Goal: Information Seeking & Learning: Learn about a topic

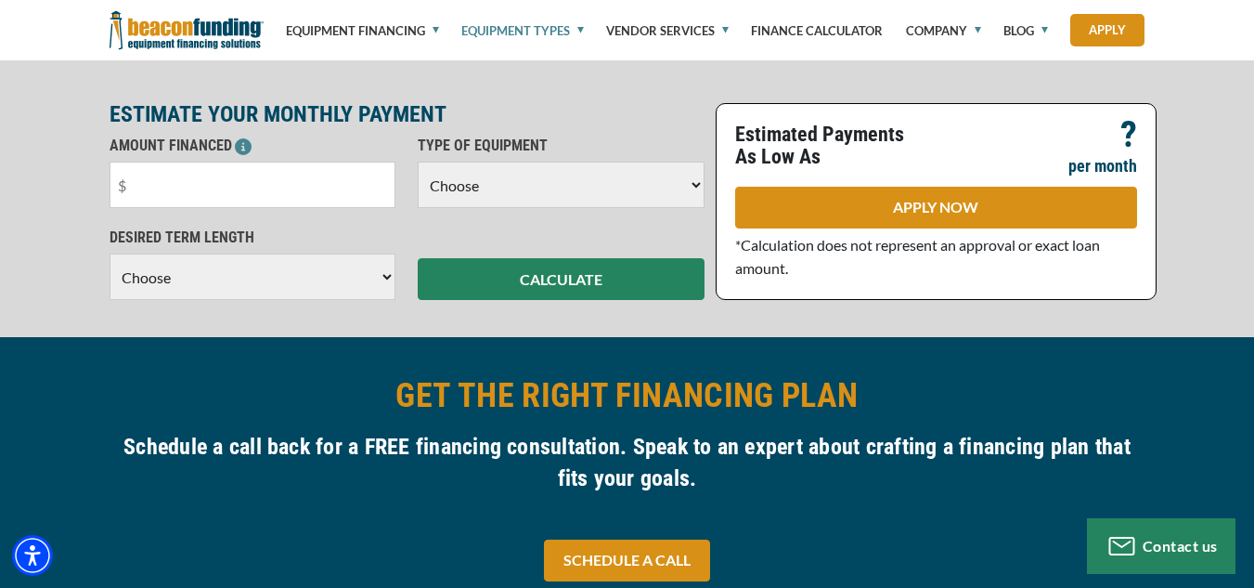
scroll to position [464, 0]
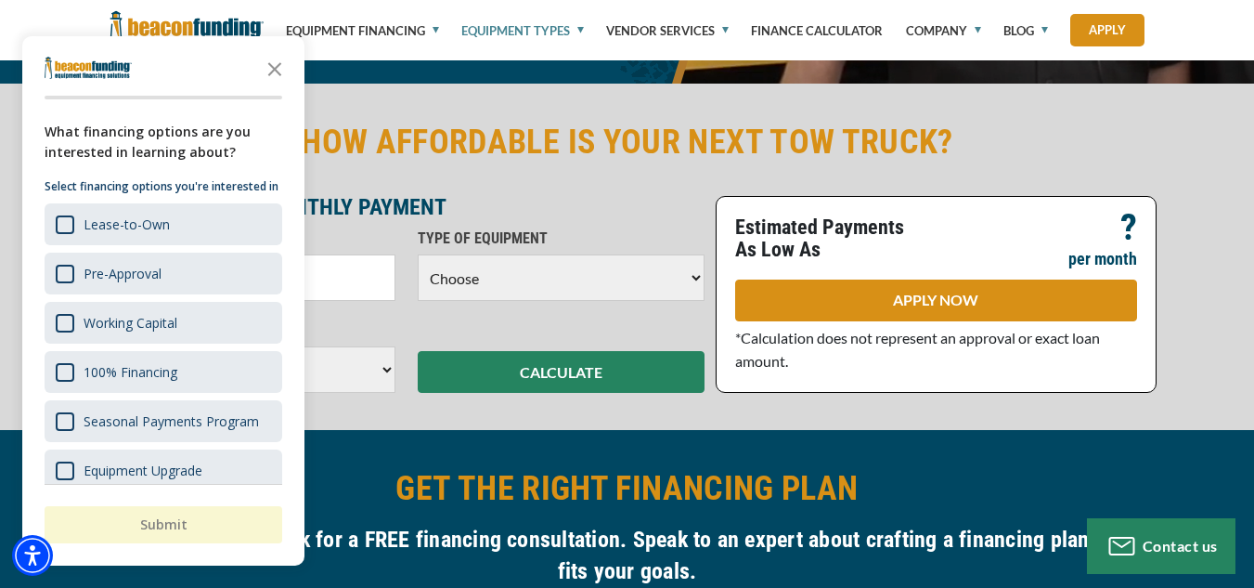
click at [695, 273] on select "Choose Backhoe Boom/Bucket Truck Chipper Commercial Mower Crane DTG/DTF Printin…" at bounding box center [561, 277] width 287 height 46
select select "5"
click at [418, 254] on select "Choose Backhoe Boom/Bucket Truck Chipper Commercial Mower Crane DTG/DTF Printin…" at bounding box center [561, 277] width 287 height 46
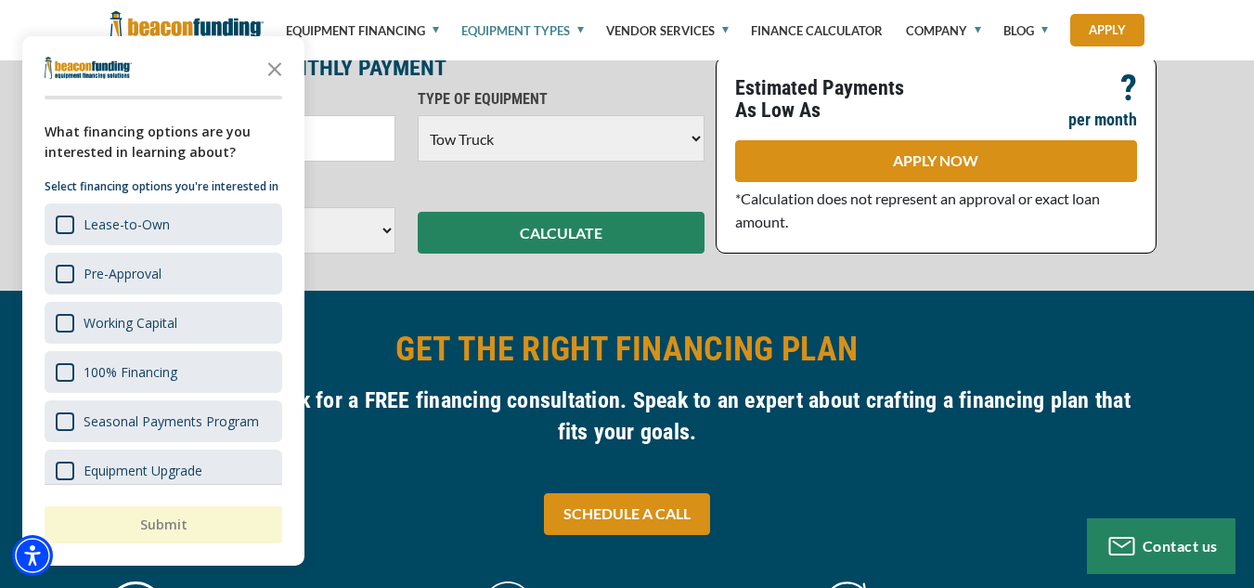
scroll to position [650, 0]
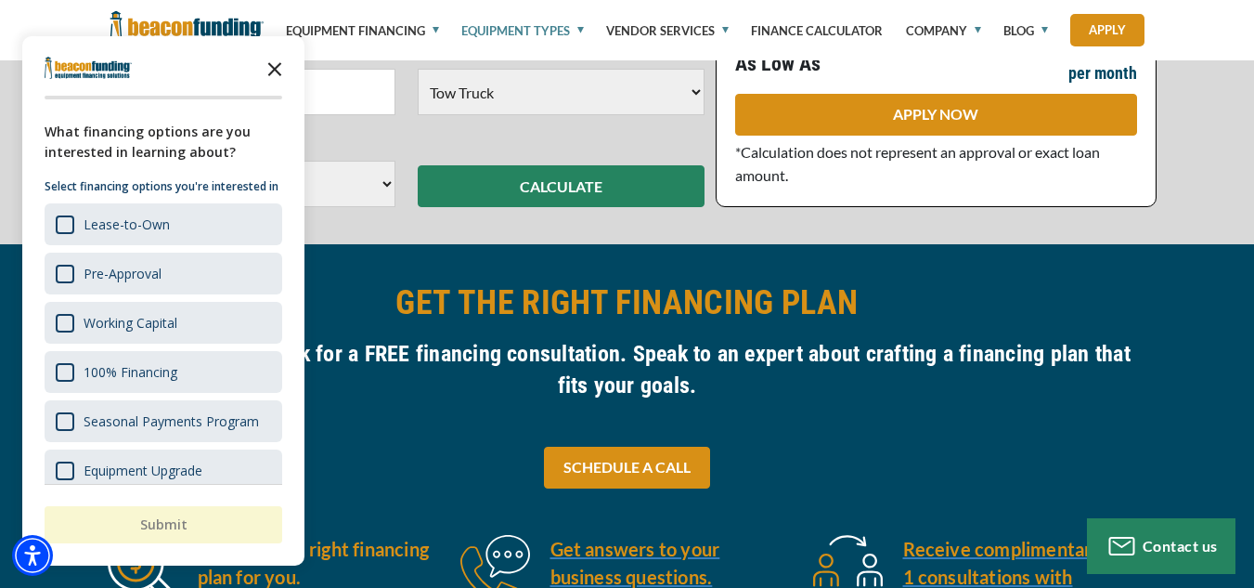
click at [279, 71] on icon "Close the survey" at bounding box center [274, 67] width 37 height 37
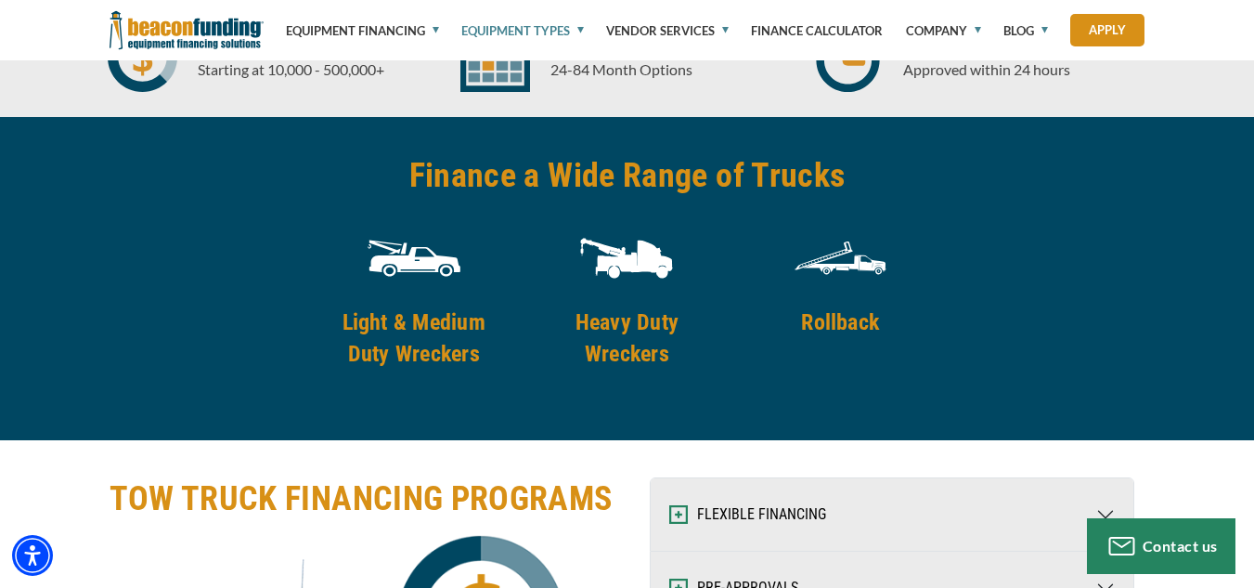
scroll to position [2506, 0]
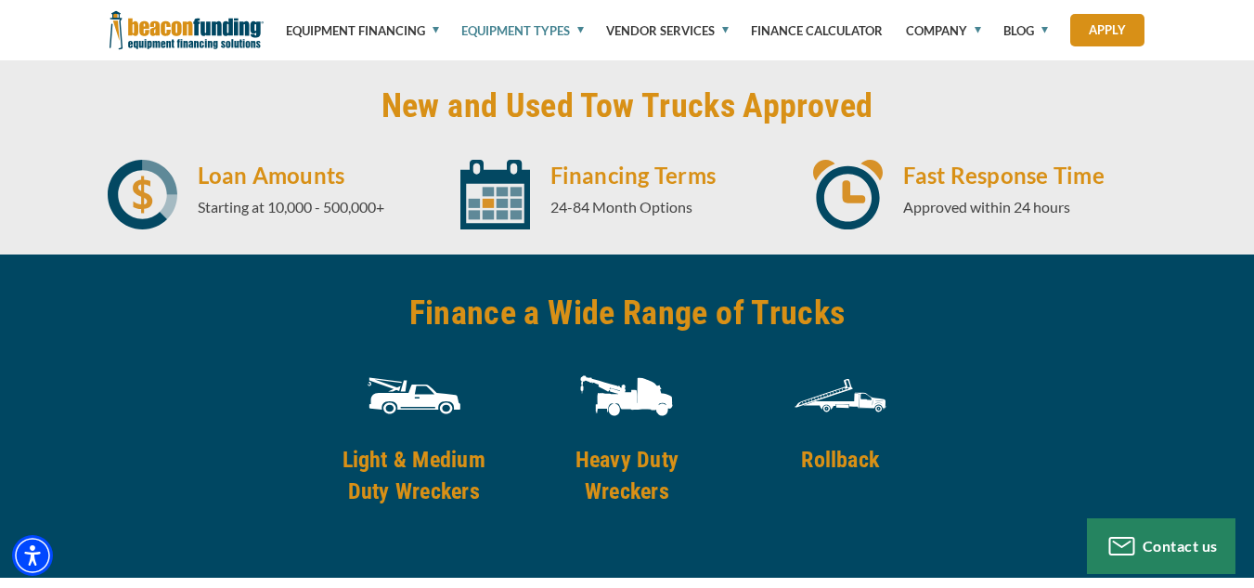
click at [634, 470] on h4 "Heavy Duty Wreckers" at bounding box center [627, 475] width 189 height 63
click at [627, 481] on h4 "Heavy Duty Wreckers" at bounding box center [627, 475] width 189 height 63
click at [625, 396] on img at bounding box center [626, 395] width 93 height 93
click at [597, 328] on h2 "Finance a Wide Range of Trucks" at bounding box center [627, 312] width 436 height 43
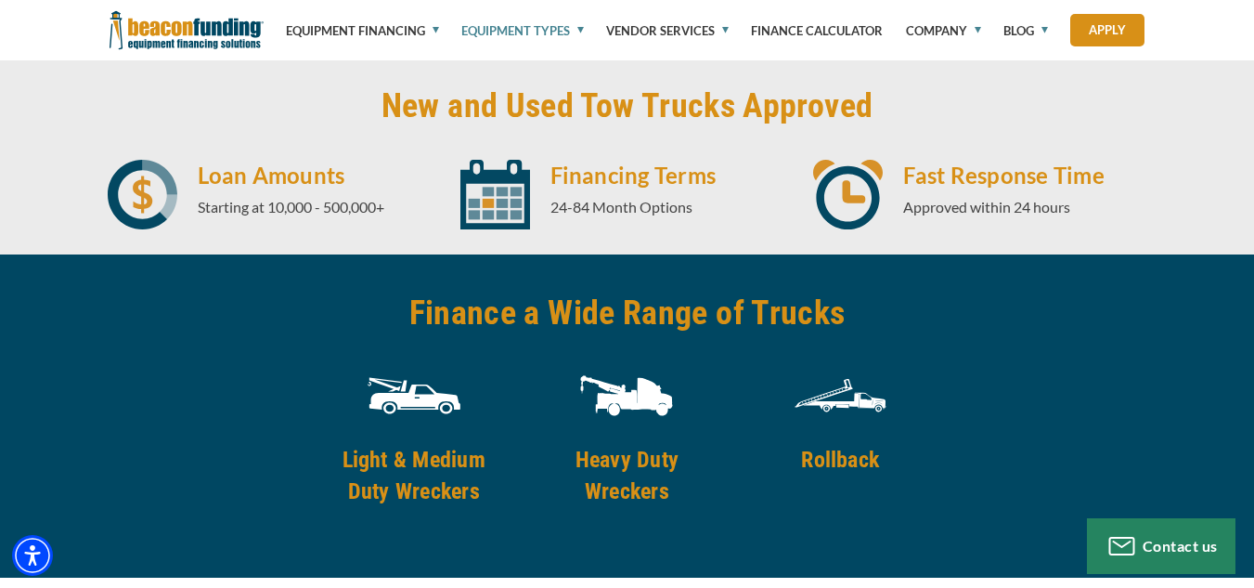
click at [640, 422] on img at bounding box center [626, 395] width 93 height 93
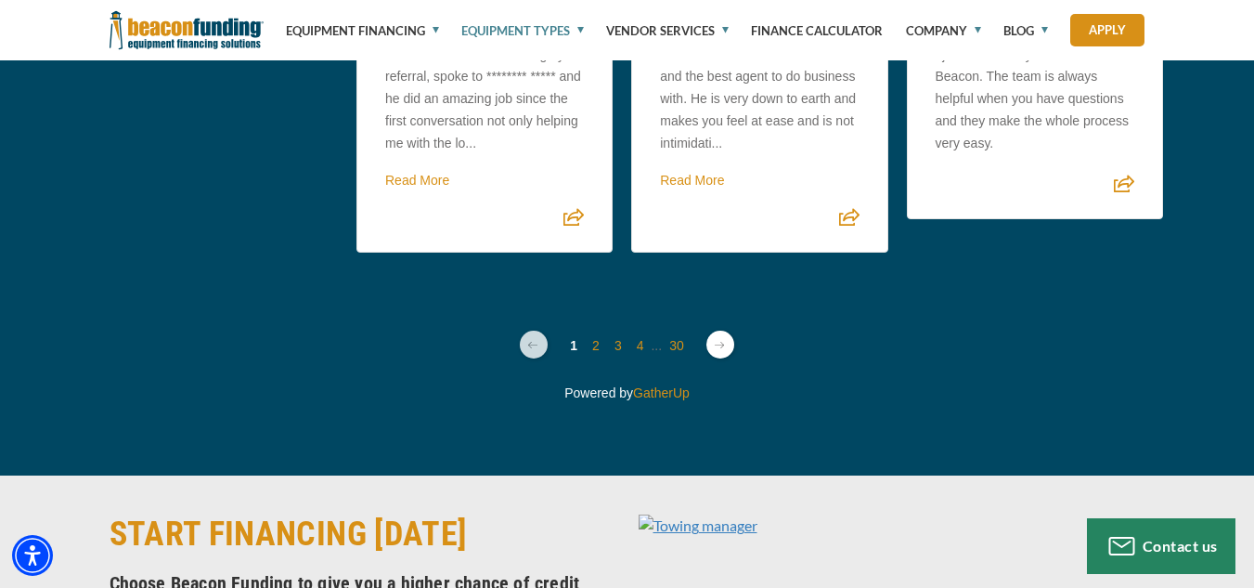
scroll to position [7037, 0]
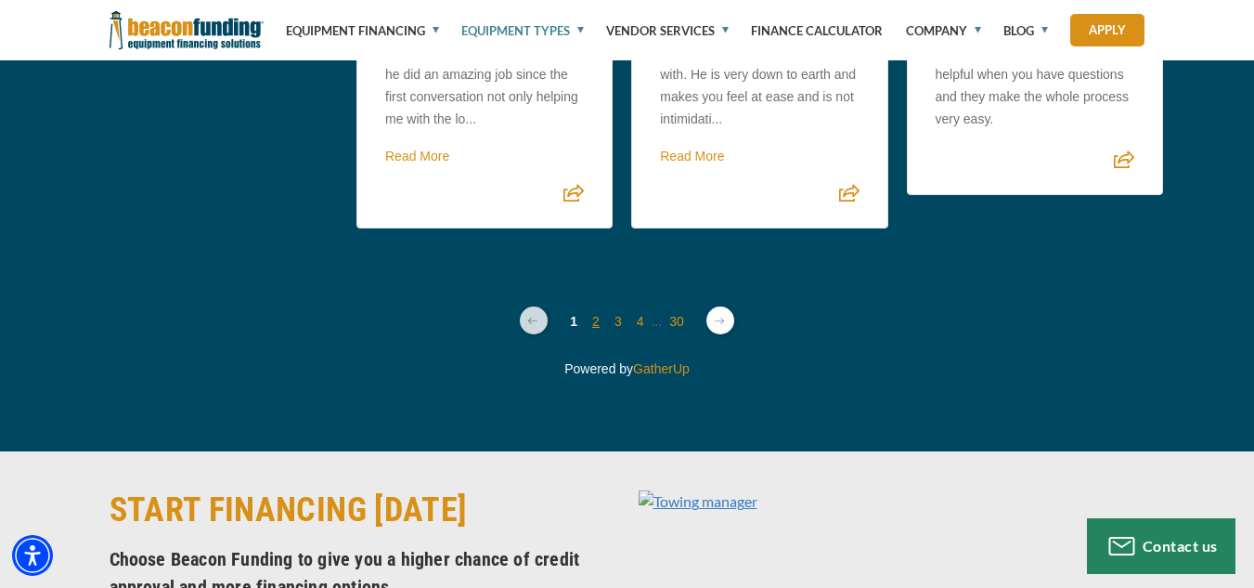
click at [592, 329] on link "2" at bounding box center [595, 321] width 7 height 15
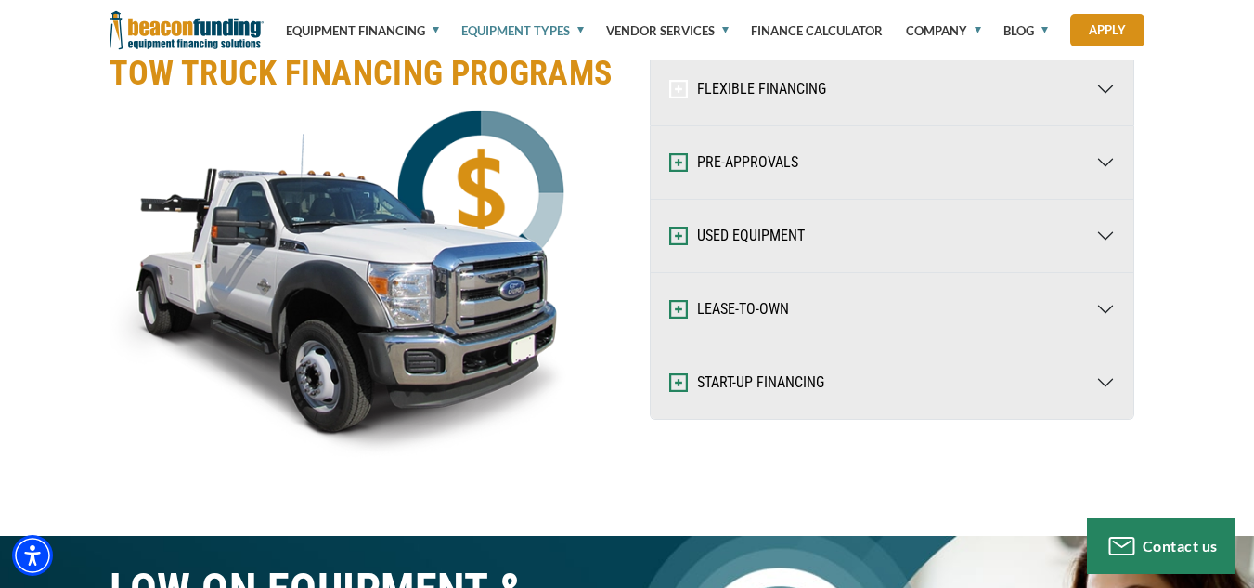
scroll to position [3117, 0]
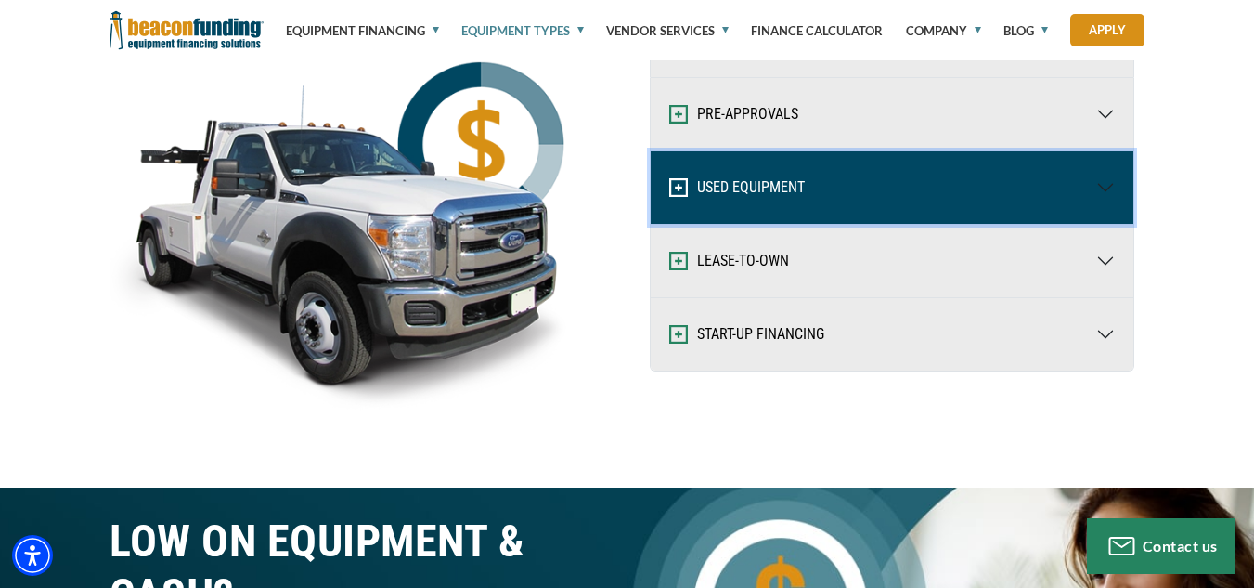
click at [782, 189] on button "USED EQUIPMENT" at bounding box center [892, 187] width 483 height 72
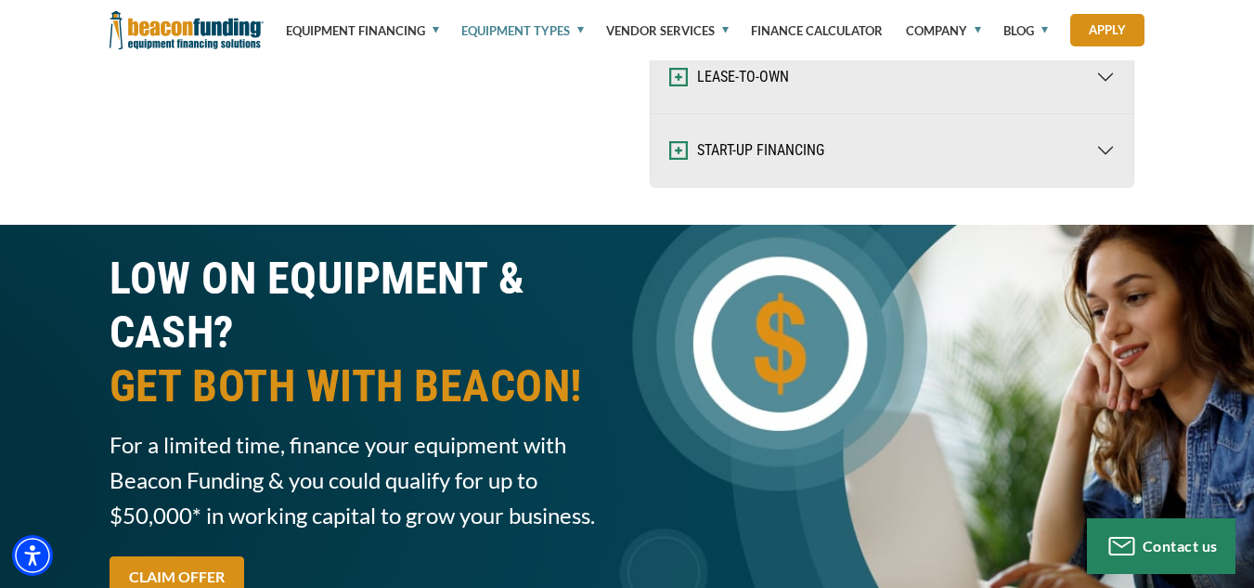
scroll to position [3674, 0]
